Goal: Task Accomplishment & Management: Use online tool/utility

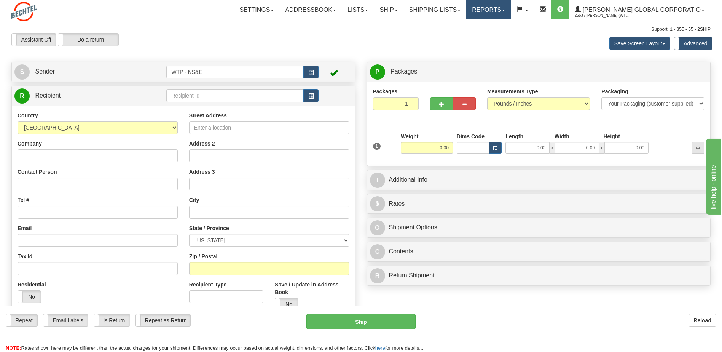
click at [511, 13] on link "Reports" at bounding box center [488, 9] width 45 height 19
click at [477, 35] on span "New Dashboard" at bounding box center [467, 36] width 38 height 6
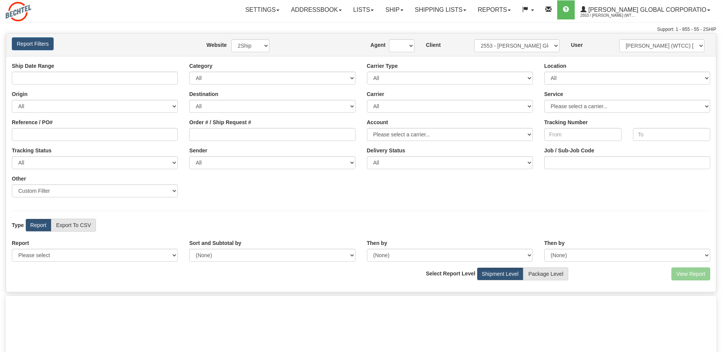
type input "10/01/2025 And 10/15/2025"
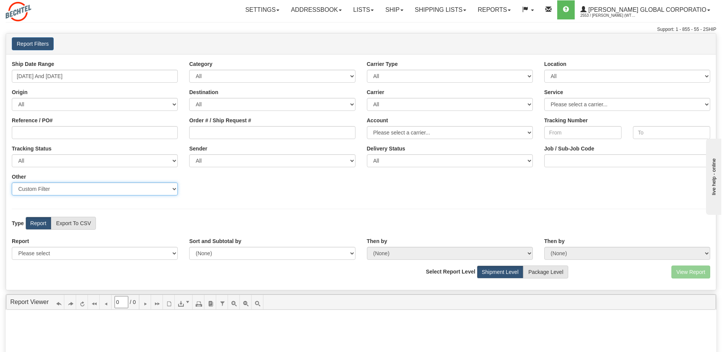
click at [173, 186] on select "Sender Company Sender Contact Sender Country Sender State Sender City Sender Zi…" at bounding box center [95, 188] width 166 height 13
click at [231, 198] on div "Ship Date Range 10/01/2025 And 10/15/2025 Category All Inbound Outbound Carrier…" at bounding box center [361, 130] width 710 height 141
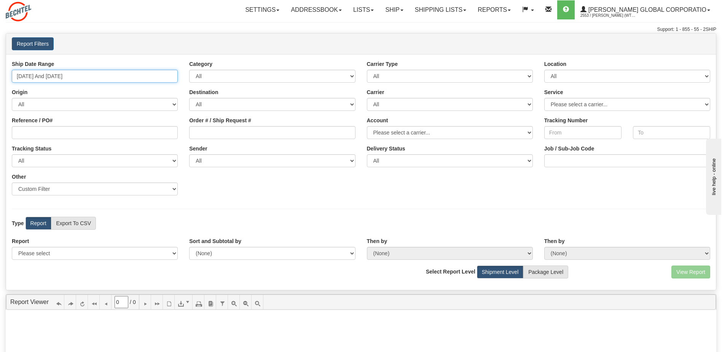
click at [127, 77] on input "[DATE] And [DATE]" at bounding box center [95, 76] width 166 height 13
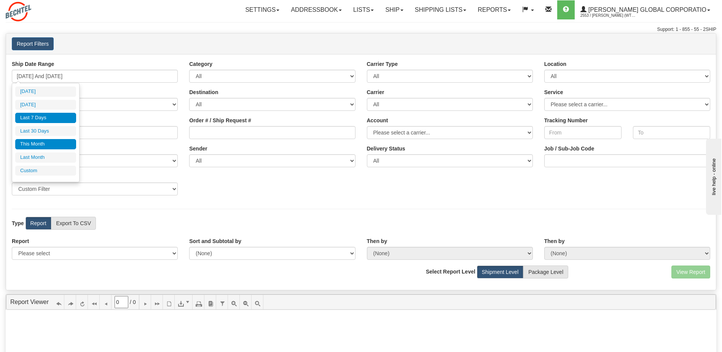
click at [43, 139] on li "This Month" at bounding box center [45, 144] width 61 height 10
type input "[DATE] And [DATE]"
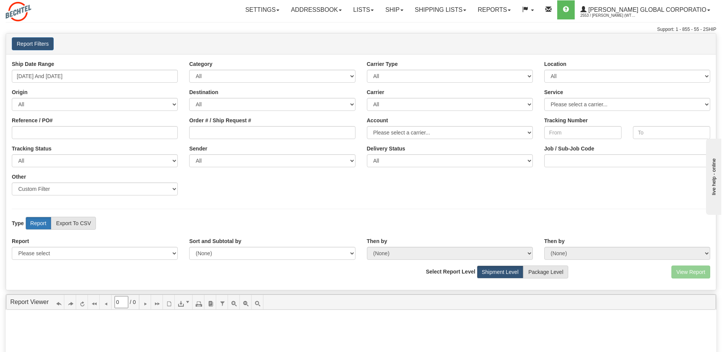
click at [35, 226] on label "Report" at bounding box center [38, 222] width 26 height 13
click at [506, 13] on link "Reports" at bounding box center [494, 9] width 45 height 19
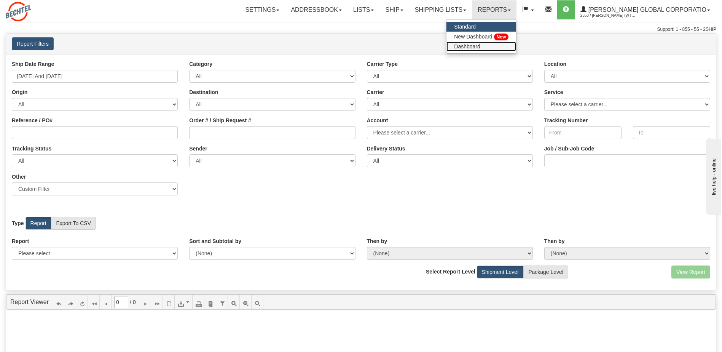
click at [480, 46] on span "Dashboard" at bounding box center [467, 46] width 26 height 6
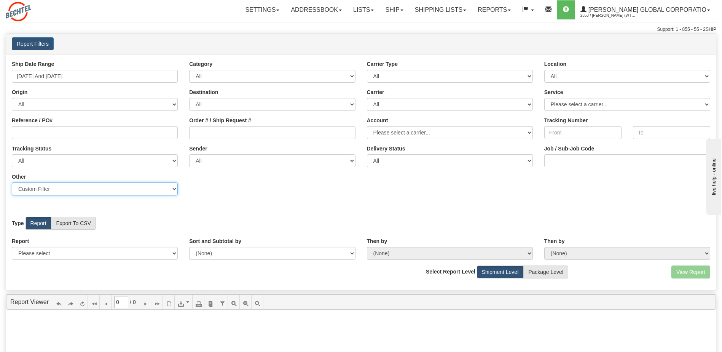
click at [173, 190] on select "Sender Company Sender Contact Sender Country Sender State Sender City Sender Zi…" at bounding box center [95, 188] width 166 height 13
click at [293, 221] on div "Type Report Export To CSV View Map" at bounding box center [361, 222] width 710 height 13
click at [165, 255] on select "Please select 1 Line Shipment Report Address Detail Basic Shipment Overview Can…" at bounding box center [95, 253] width 166 height 13
select select "Users\DetailShipmentExport.trdx"
click at [12, 247] on select "Please select 1 Line Shipment Report Address Detail Basic Shipment Overview Can…" at bounding box center [95, 253] width 166 height 13
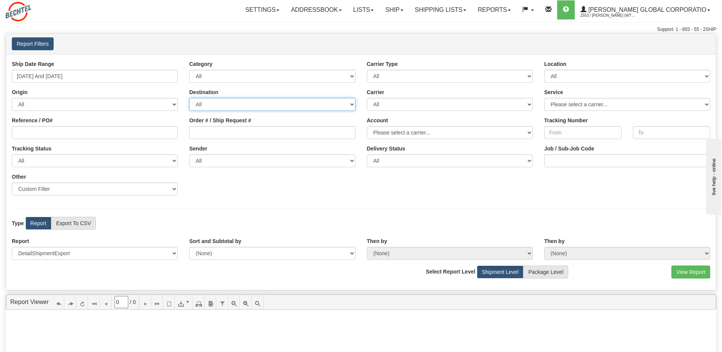
click at [351, 101] on select "All AFGHANISTAN ALAND ISLANDS ALBANIA ALGERIA AMERICAN SAMOA ANDORRA ANGOLA ANG…" at bounding box center [272, 104] width 166 height 13
click at [293, 59] on div "Ship Date Range 10/09/2025 And 10/15/2025 Category All Inbound Outbound Carrier…" at bounding box center [361, 172] width 710 height 236
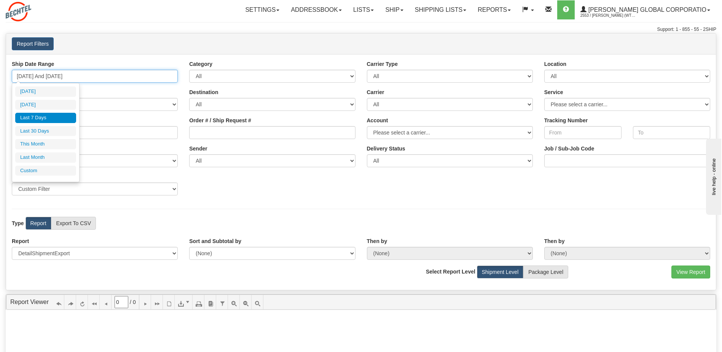
click at [144, 76] on input "[DATE] And [DATE]" at bounding box center [95, 76] width 166 height 13
click at [35, 143] on li "This Month" at bounding box center [45, 144] width 61 height 10
type input "10/01/2025 And 10/31/2025"
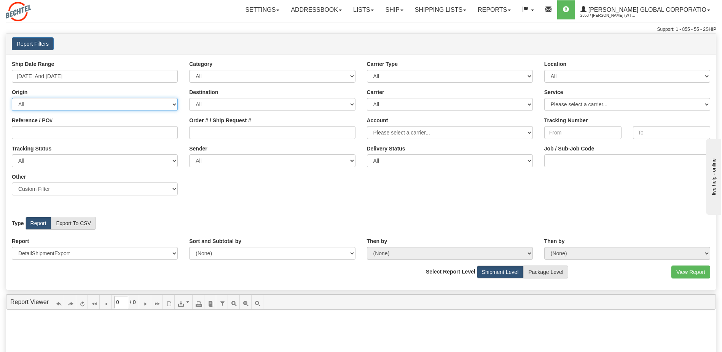
click at [160, 103] on select "All AFGHANISTAN ALAND ISLANDS ALBANIA ALGERIA AMERICAN SAMOA ANDORRA ANGOLA ANG…" at bounding box center [95, 104] width 166 height 13
click at [157, 93] on div "Origin All AFGHANISTAN ALAND ISLANDS ALBANIA ALGERIA AMERICAN SAMOA ANDORRA ANG…" at bounding box center [94, 99] width 177 height 22
click at [337, 163] on select "All [PERSON_NAME] Global Corporation, [PERSON_NAME] (WTCC) [PERSON_NAME], ([GEO…" at bounding box center [272, 160] width 166 height 13
select select "[PERSON_NAME] Global Corporation, [PERSON_NAME] (WTCC) [PERSON_NAME], ([GEOGRAP…"
click at [189, 154] on select "All [PERSON_NAME] Global Corporation, [PERSON_NAME] (WTCC) [PERSON_NAME], ([GEO…" at bounding box center [272, 160] width 166 height 13
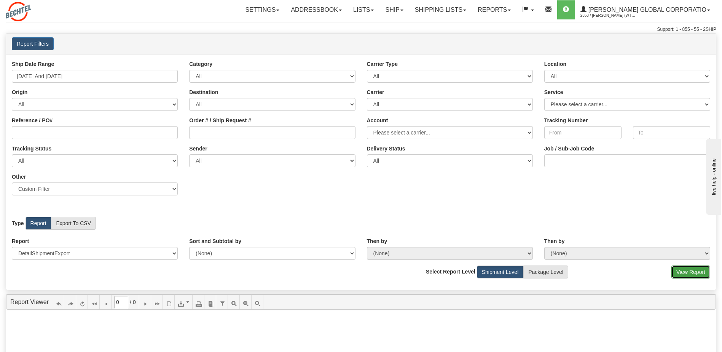
click at [691, 275] on button "View Report" at bounding box center [690, 271] width 39 height 13
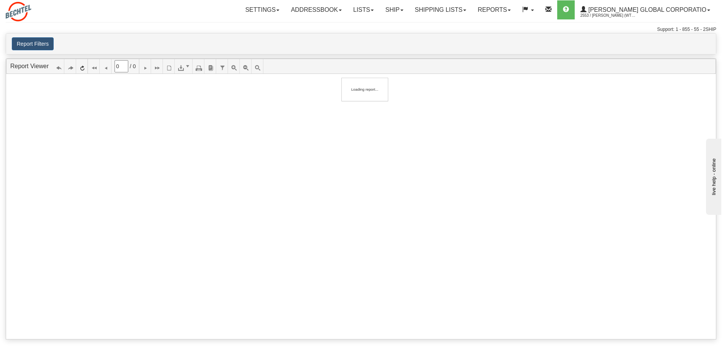
type input "1"
click at [138, 151] on div at bounding box center [361, 206] width 710 height 265
click at [27, 46] on button "Report Filters" at bounding box center [33, 43] width 42 height 13
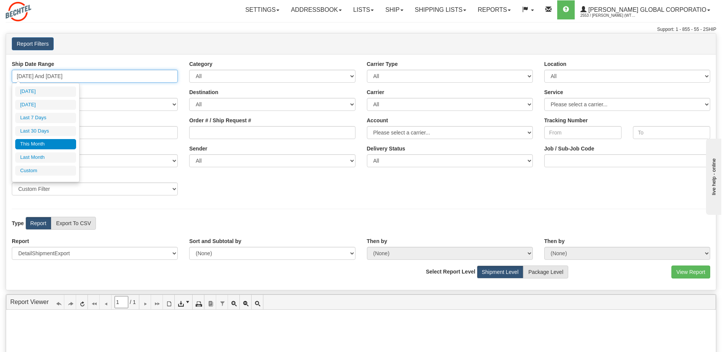
click at [170, 78] on input "10/01/2025 And 10/31/2025" at bounding box center [95, 76] width 166 height 13
click at [48, 130] on li "Last 30 Days" at bounding box center [45, 131] width 61 height 10
type input "[DATE] And [DATE]"
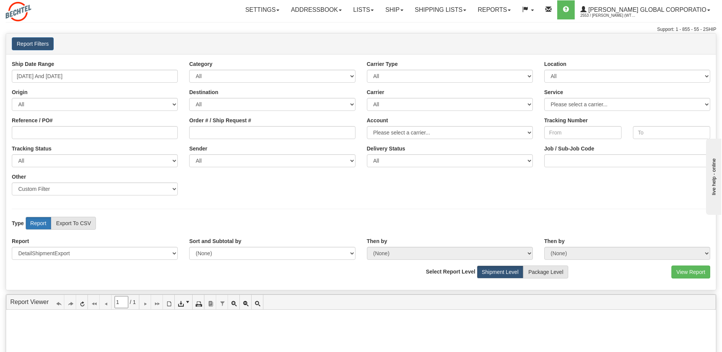
click at [40, 221] on label "Report" at bounding box center [38, 222] width 26 height 13
click at [693, 272] on button "View Report" at bounding box center [690, 271] width 39 height 13
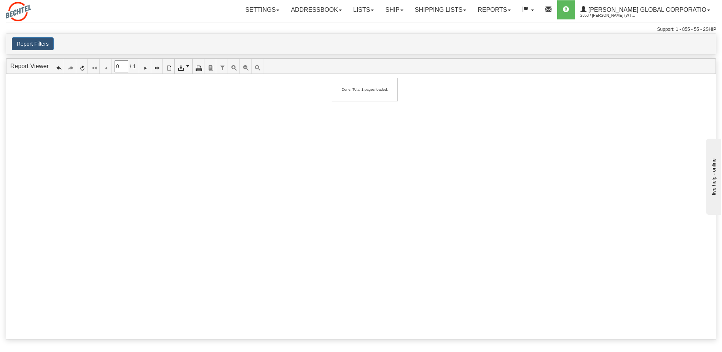
type input "1"
click at [217, 117] on div at bounding box center [361, 206] width 710 height 265
click at [201, 153] on div at bounding box center [361, 206] width 710 height 265
click at [506, 11] on link "Reports" at bounding box center [494, 9] width 45 height 19
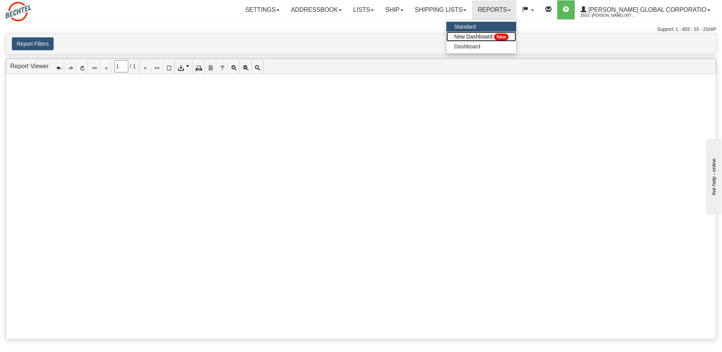
click at [486, 38] on span "New Dashboard" at bounding box center [473, 36] width 38 height 6
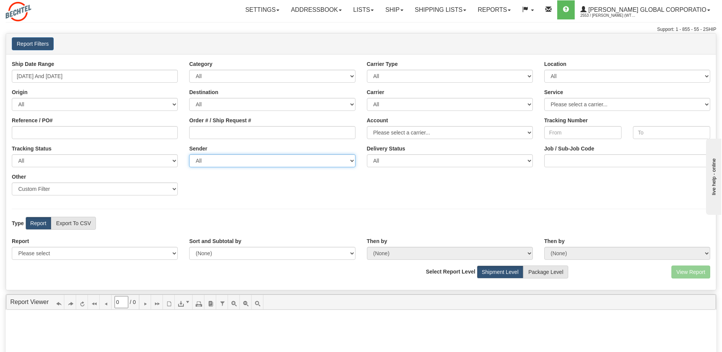
click at [263, 160] on select "All [PERSON_NAME] Global Corporation, [PERSON_NAME] (WTCC) [PERSON_NAME], ([GEO…" at bounding box center [272, 160] width 166 height 13
select select "[PERSON_NAME] Global Corporation, [PERSON_NAME] (WTCC) [PERSON_NAME], ([GEOGRAP…"
click at [189, 154] on select "All [PERSON_NAME] Global Corporation, [PERSON_NAME] (WTCC) [PERSON_NAME], ([GEO…" at bounding box center [272, 160] width 166 height 13
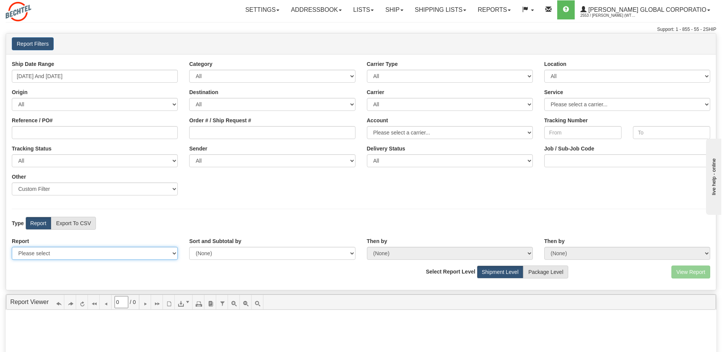
click at [103, 257] on select "Please select 1 Line Shipment Report Address Detail Basic Shipment Overview Can…" at bounding box center [95, 253] width 166 height 13
select select "Users\Full Reference Detail.trdx"
click at [12, 247] on select "Please select 1 Line Shipment Report Address Detail Basic Shipment Overview Can…" at bounding box center [95, 253] width 166 height 13
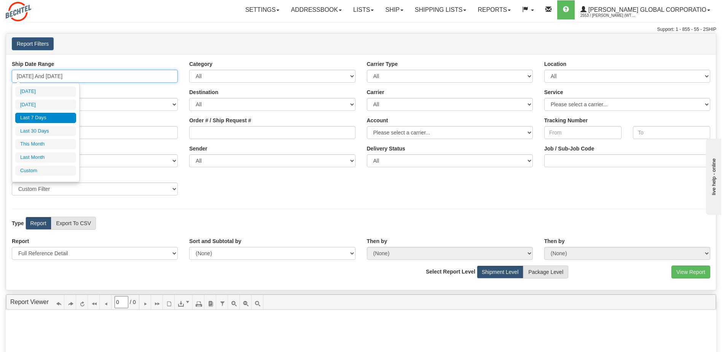
click at [108, 75] on input "[DATE] And [DATE]" at bounding box center [95, 76] width 166 height 13
click at [40, 128] on li "Last 30 Days" at bounding box center [45, 131] width 61 height 10
type input "[DATE] And [DATE]"
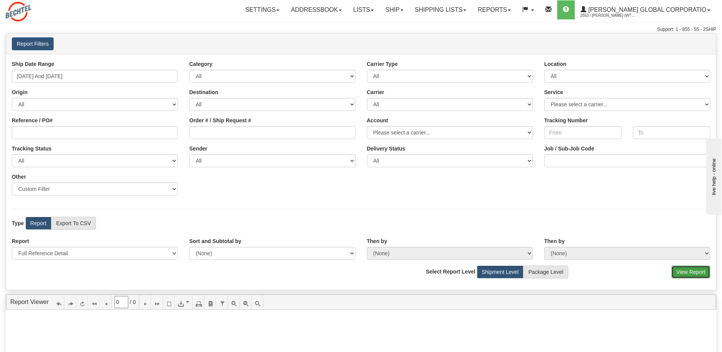
click at [691, 277] on button "View Report" at bounding box center [690, 271] width 39 height 13
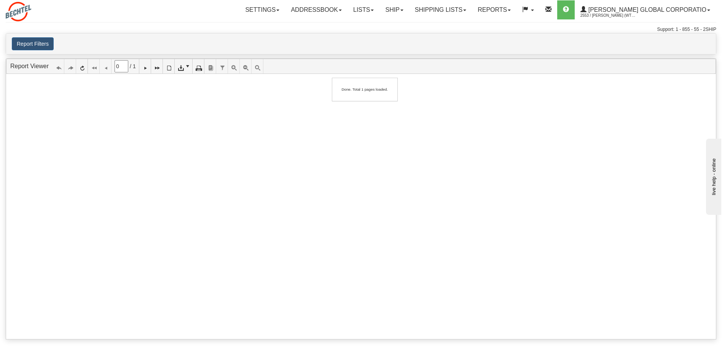
type input "1"
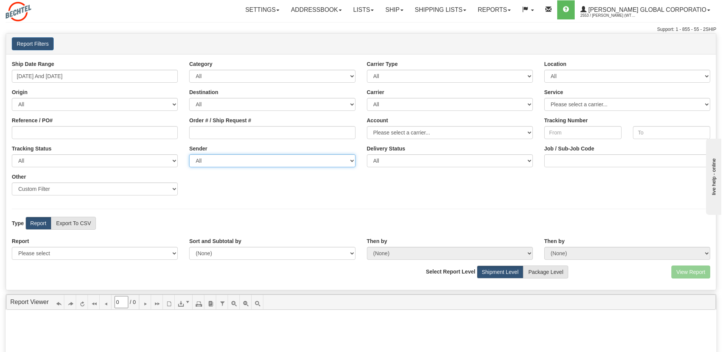
click at [262, 163] on select "All [PERSON_NAME] Global Corporation, [PERSON_NAME] (WTCC) [PERSON_NAME], ([GEO…" at bounding box center [272, 160] width 166 height 13
select select "[PERSON_NAME] Global Corporation, [PERSON_NAME] (WTCC) [PERSON_NAME], ([GEOGRAP…"
click at [189, 154] on select "All [PERSON_NAME] Global Corporation, [PERSON_NAME] (WTCC) [PERSON_NAME], ([GEO…" at bounding box center [272, 160] width 166 height 13
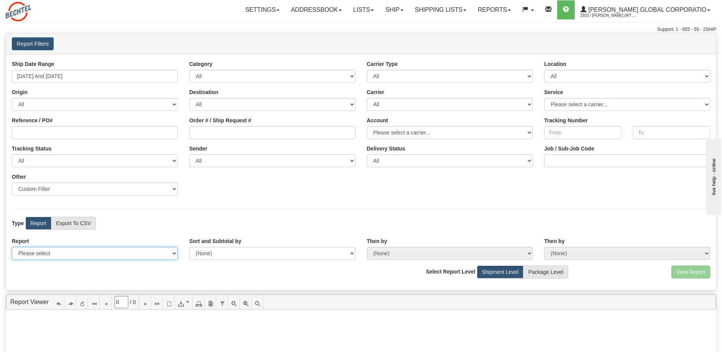
click at [70, 257] on select "Please select 1 Line Shipment Report Address Detail Basic Shipment Overview Can…" at bounding box center [95, 253] width 166 height 13
select select "Users\Tracking Detail.trdx"
click at [12, 247] on select "Please select 1 Line Shipment Report Address Detail Basic Shipment Overview Can…" at bounding box center [95, 253] width 166 height 13
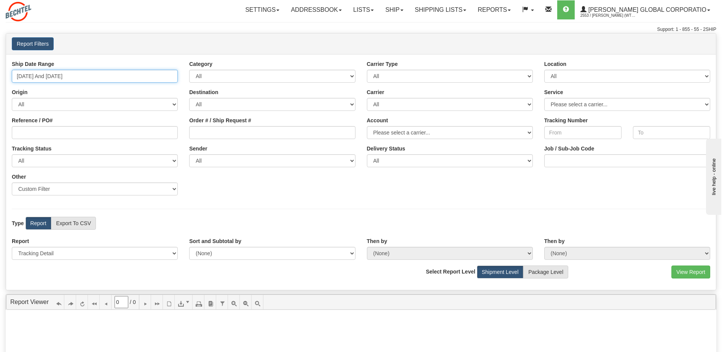
click at [97, 79] on input "[DATE] And [DATE]" at bounding box center [95, 76] width 166 height 13
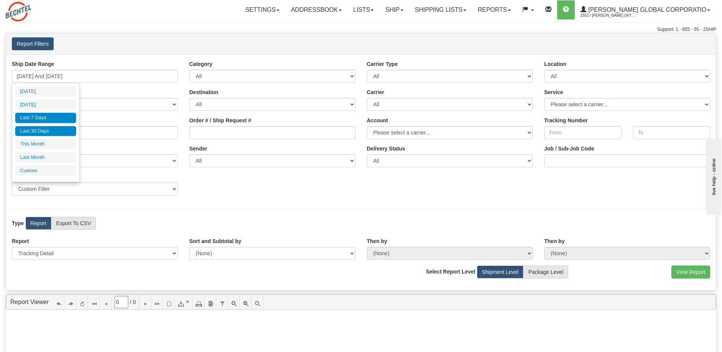
click at [35, 126] on li "Last 30 Days" at bounding box center [45, 131] width 61 height 10
type input "[DATE] And [DATE]"
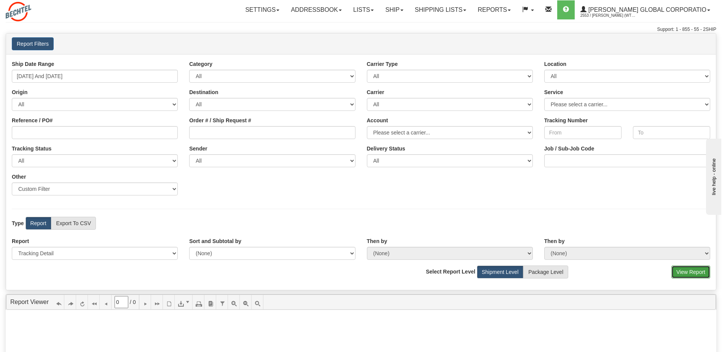
click at [677, 268] on button "View Report" at bounding box center [690, 271] width 39 height 13
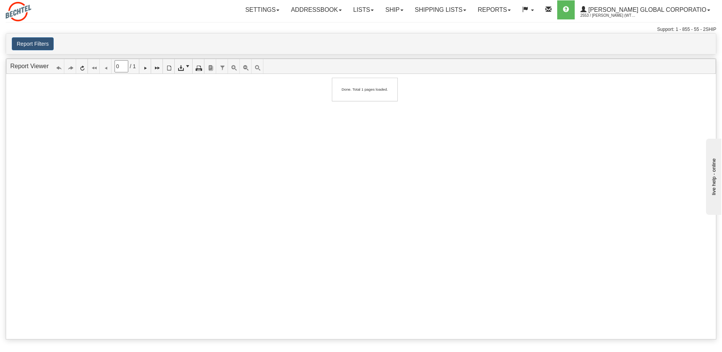
type input "1"
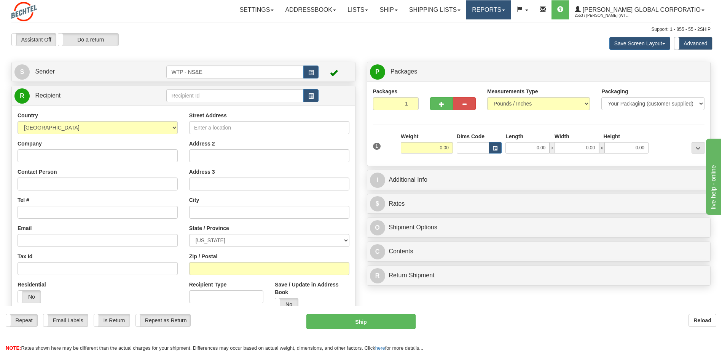
click at [499, 12] on link "Reports" at bounding box center [488, 9] width 45 height 19
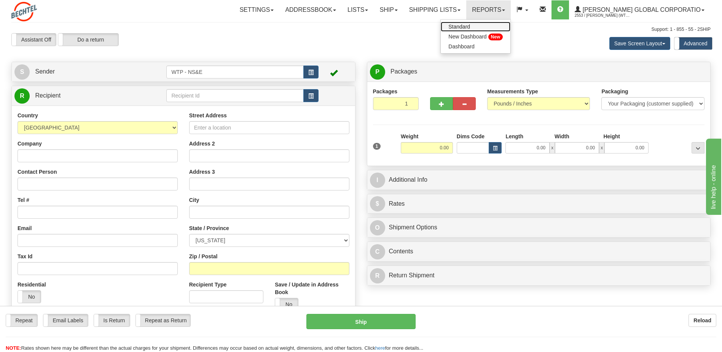
click at [470, 24] on span "Standard" at bounding box center [459, 27] width 22 height 6
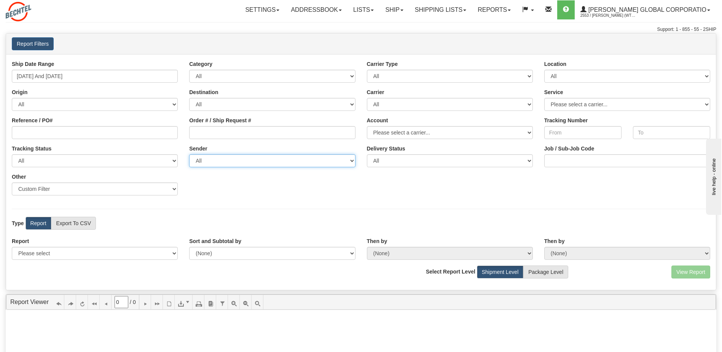
click at [282, 167] on select "All [PERSON_NAME] Global Corporation, [PERSON_NAME] (WTCC) [PERSON_NAME], ([GEO…" at bounding box center [272, 160] width 166 height 13
select select "[PERSON_NAME] Global Corporation, [PERSON_NAME] (WTCC) [PERSON_NAME], ([GEOGRAP…"
click at [189, 154] on select "All [PERSON_NAME] Global Corporation, [PERSON_NAME] (WTCC) [PERSON_NAME], ([GEO…" at bounding box center [272, 160] width 166 height 13
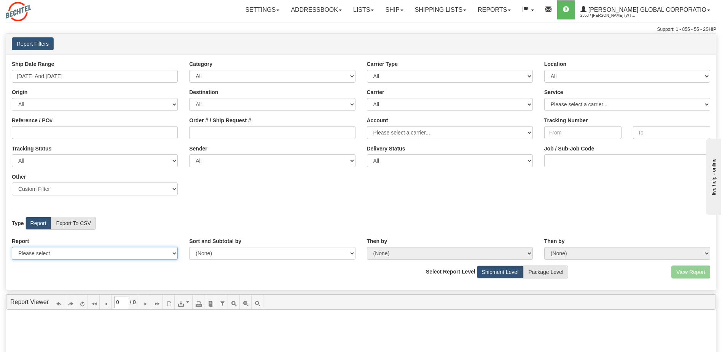
click at [170, 253] on select "Please select 1 Line Shipment Report Address Detail Basic Shipment Overview Can…" at bounding box center [95, 253] width 166 height 13
select select "Users\Full Reference Detail.trdx"
click at [12, 247] on select "Please select 1 Line Shipment Report Address Detail Basic Shipment Overview Can…" at bounding box center [95, 253] width 166 height 13
click at [213, 186] on div "Ship Date Range [DATE] And [DATE] Category All Inbound Outbound Carrier Type Al…" at bounding box center [361, 130] width 710 height 141
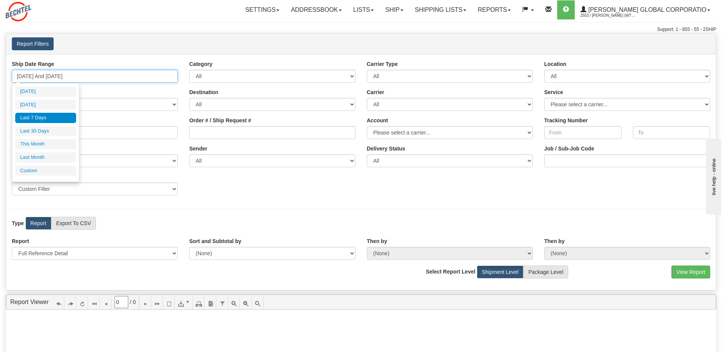
click at [147, 74] on input "[DATE] And [DATE]" at bounding box center [95, 76] width 166 height 13
click at [39, 127] on li "Last 30 Days" at bounding box center [45, 131] width 61 height 10
type input "[DATE] And [DATE]"
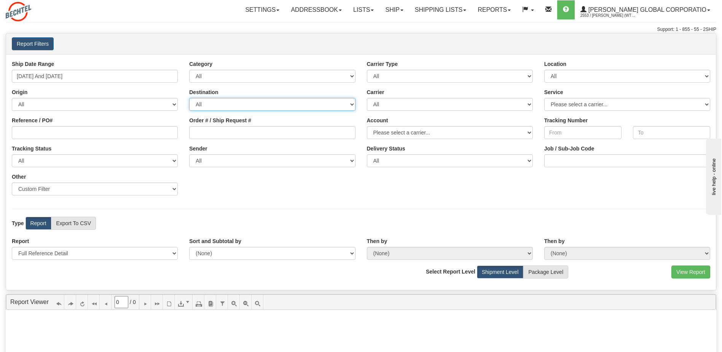
click at [278, 104] on select "All [GEOGRAPHIC_DATA] [GEOGRAPHIC_DATA] [GEOGRAPHIC_DATA] [GEOGRAPHIC_DATA] [US…" at bounding box center [272, 104] width 166 height 13
click at [179, 126] on div "Reference / PO#" at bounding box center [94, 127] width 177 height 22
click at [532, 267] on label "Package Level" at bounding box center [545, 271] width 45 height 13
radio input "true"
click at [505, 269] on label "Shipment Level" at bounding box center [500, 271] width 47 height 13
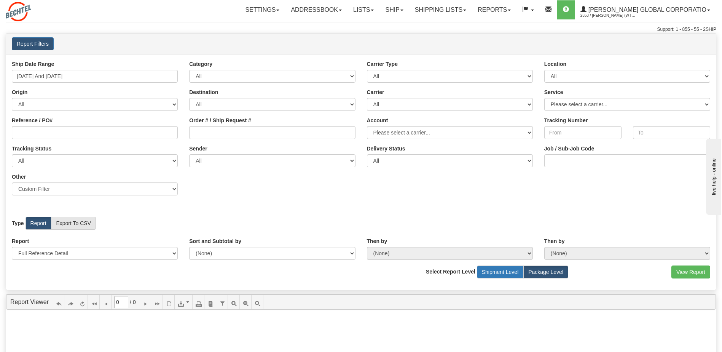
radio input "true"
click at [692, 273] on button "View Report" at bounding box center [690, 271] width 39 height 13
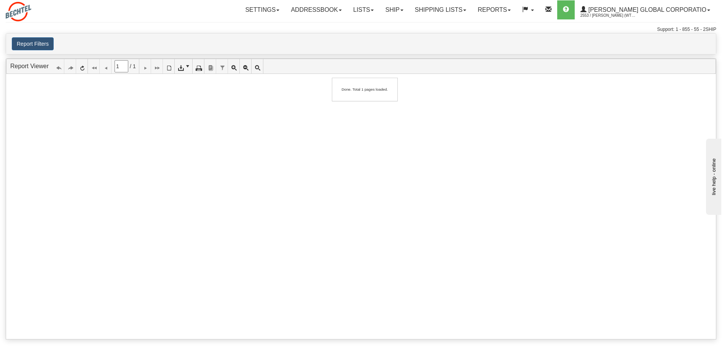
scroll to position [76, 0]
click at [150, 67] on ul "Report Viewer 1 / 1 Report Viewer" at bounding box center [361, 66] width 710 height 15
click at [135, 67] on span "1 / 1" at bounding box center [125, 66] width 28 height 14
click at [147, 71] on ul "Report Viewer 1 / 1 Report Viewer" at bounding box center [361, 66] width 710 height 15
click at [81, 68] on icon at bounding box center [81, 66] width 5 height 5
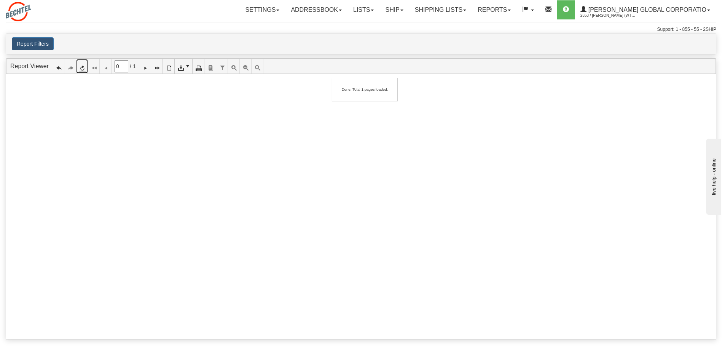
type input "1"
